Goal: Communication & Community: Answer question/provide support

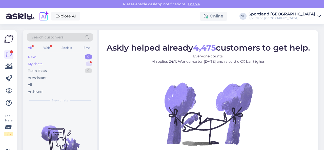
click at [62, 62] on div "My chats 1" at bounding box center [60, 64] width 66 height 7
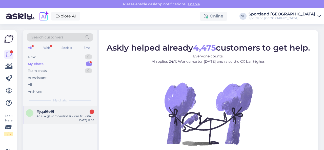
click at [57, 116] on div "Ačiū 4 gavom vadinasi 2 dar truksta" at bounding box center [65, 116] width 58 height 5
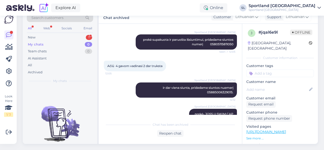
scroll to position [491, 0]
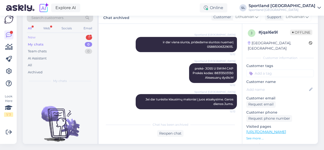
click at [70, 34] on div "New 1" at bounding box center [60, 37] width 66 height 7
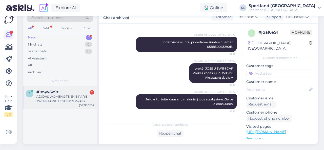
click at [64, 95] on div "ADIDAS WOMEN'S TENNIS PARIS TWO-IN-ONE LEGGINGS Prekės kodas: 62395808390" at bounding box center [65, 99] width 58 height 9
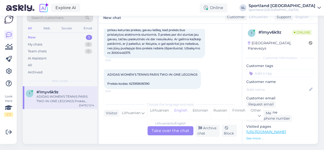
scroll to position [40, 0]
click at [159, 109] on div "Lithuanian" at bounding box center [160, 113] width 24 height 13
click at [161, 127] on div "Lithuanian to Lithuanian Take over the chat" at bounding box center [171, 130] width 46 height 9
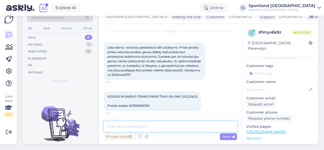
click at [148, 121] on textarea at bounding box center [170, 126] width 133 height 11
type textarea "Sveiki"
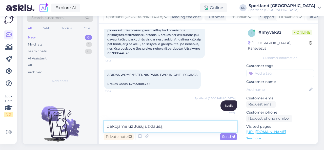
type textarea "dėkojame už Jūsų užklausą."
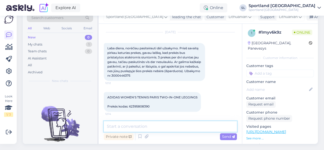
scroll to position [11, 0]
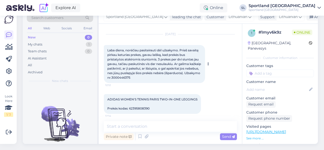
click at [141, 73] on span "Laba diena, norėčiau pasiteirauti dėl užsakymo. Prieš savaitę pirkau keturias p…" at bounding box center [154, 63] width 95 height 31
copy div "3000446375 12:12"
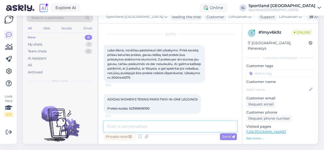
click at [139, 124] on textarea at bounding box center [170, 126] width 133 height 11
paste textarea "3000446375"
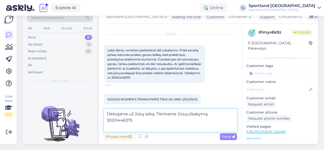
click at [188, 110] on textarea "Dėkojame už Jūsų laiką. Tikriname Jūsųužsakymą 3000446375" at bounding box center [170, 120] width 133 height 23
type textarea "Dėkojame už Jūsų laiką. Tikriname Jūsų užsakymą 3000446375"
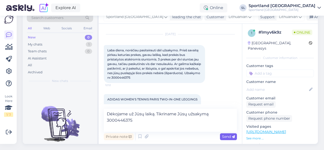
click at [229, 135] on span "Send" at bounding box center [228, 137] width 13 height 5
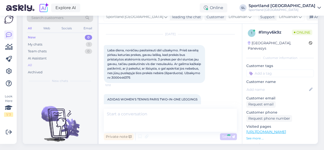
scroll to position [88, 0]
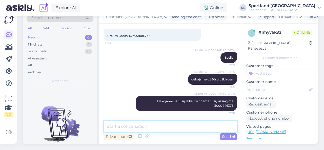
click at [174, 121] on textarea at bounding box center [170, 126] width 133 height 11
paste textarea "[PERSON_NAME]"
type textarea "[PERSON_NAME], taip?"
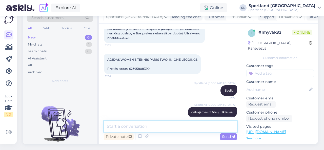
scroll to position [51, 0]
click at [147, 121] on textarea at bounding box center [170, 126] width 133 height 11
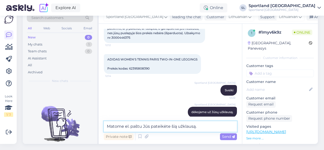
type textarea "Matome el. paštu Jūs pateikėte šią užklausą."
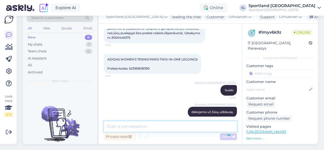
scroll to position [131, 0]
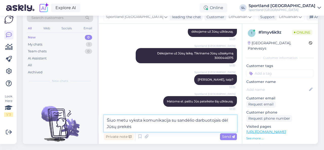
click at [137, 123] on textarea "Šiuo metu vyksta komunikacija su sandėlio darbuotojais dėl Jūsų prekės" at bounding box center [170, 123] width 133 height 17
paste textarea "ADIDAS WOMEN'S TENNIS PARIS TWO-IN-ONE LEGGINGS SKU: 62395808390 SPO: HU1816 Dr…"
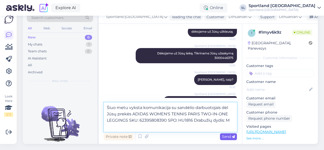
type textarea "Šiuo metu vyksta komunikacija su sandėlio darbuotojais dėl Jūsų prekės ADIDAS W…"
click at [231, 135] on span "Send" at bounding box center [228, 137] width 13 height 5
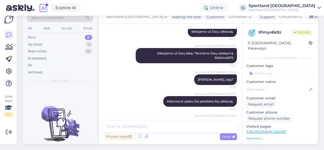
scroll to position [162, 0]
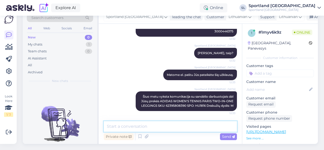
click at [209, 128] on textarea at bounding box center [170, 126] width 133 height 11
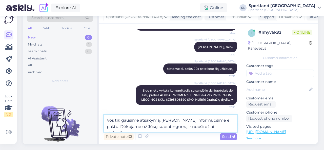
scroll to position [175, 0]
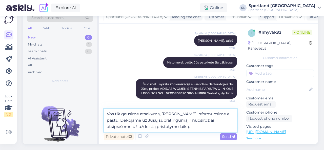
type textarea "Vos tik gausime atsakymą, [PERSON_NAME] informuosime el. paštu. Dėkojame už Jūs…"
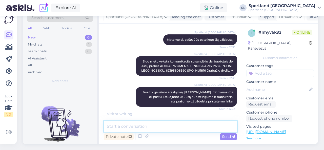
scroll to position [199, 0]
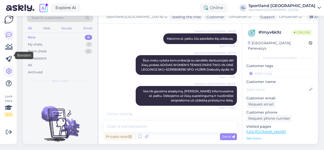
click at [10, 68] on icon at bounding box center [9, 71] width 6 height 6
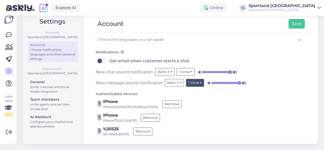
scroll to position [68, 0]
click at [228, 69] on input "range" at bounding box center [217, 71] width 30 height 5
click at [240, 80] on input "range" at bounding box center [226, 82] width 30 height 5
click at [303, 22] on button "Save" at bounding box center [297, 24] width 16 height 10
click at [6, 34] on icon at bounding box center [9, 35] width 6 height 6
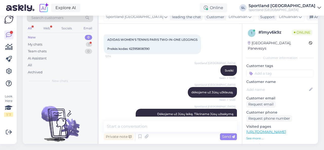
scroll to position [215, 0]
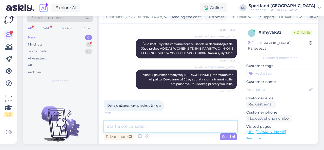
click at [145, 121] on textarea at bounding box center [170, 126] width 133 height 11
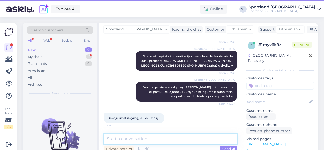
scroll to position [0, 0]
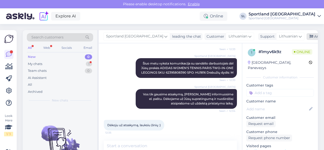
click at [307, 35] on div "Archive chat" at bounding box center [323, 36] width 32 height 7
